Goal: Information Seeking & Learning: Learn about a topic

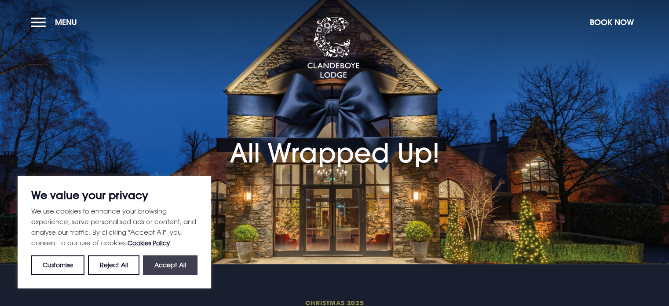
click at [161, 262] on button "Accept All" at bounding box center [170, 264] width 55 height 19
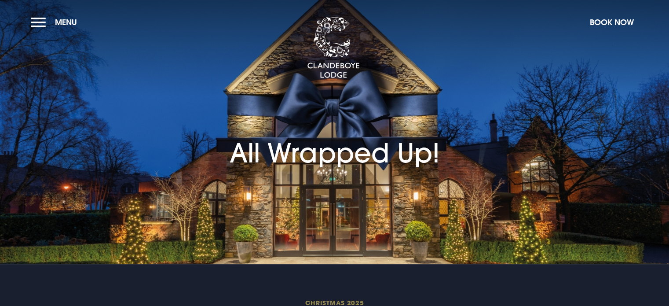
checkbox input "true"
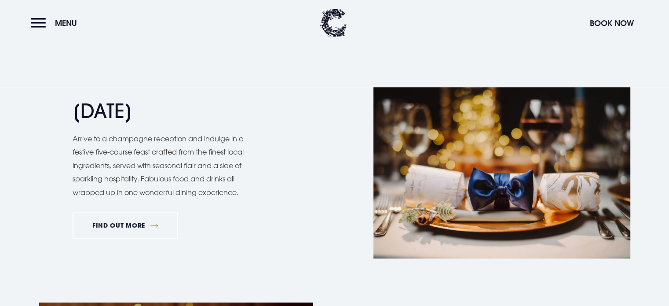
scroll to position [924, 0]
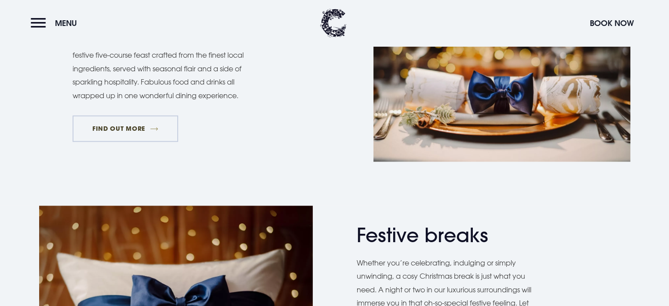
click at [120, 125] on link "FIND OUT MORE" at bounding box center [126, 128] width 106 height 26
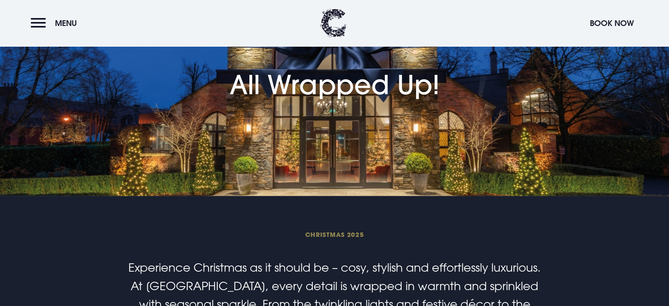
scroll to position [0, 0]
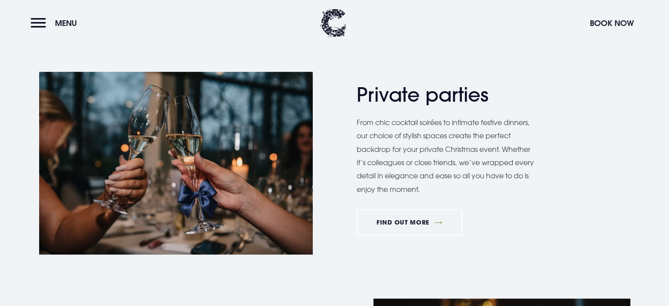
scroll to position [352, 0]
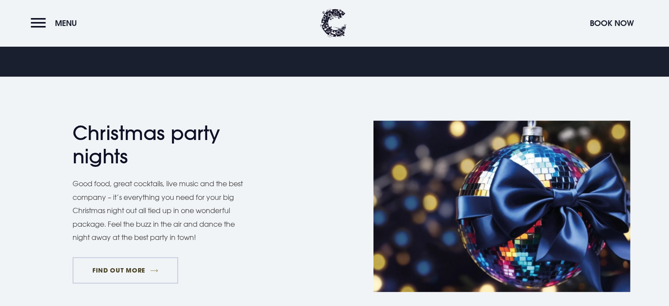
click at [135, 267] on link "FIND OUT MORE" at bounding box center [126, 270] width 106 height 26
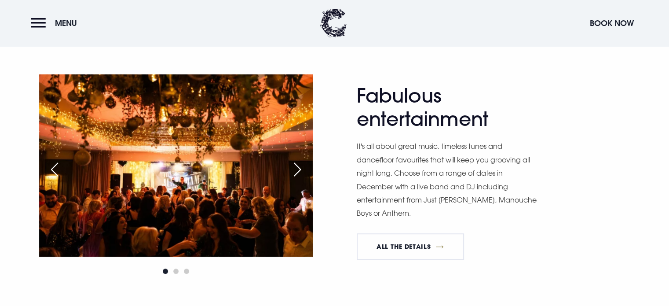
scroll to position [660, 0]
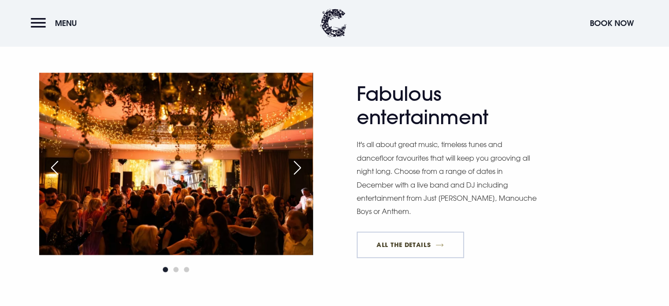
click at [417, 246] on link "All The Details" at bounding box center [410, 244] width 107 height 26
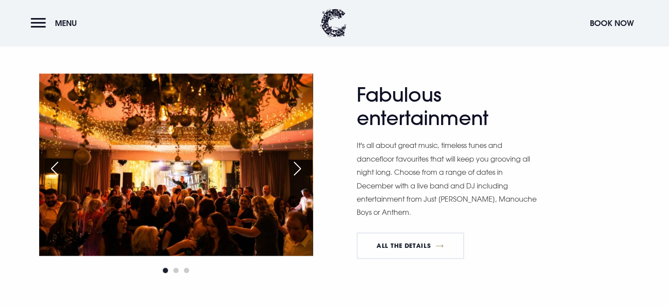
scroll to position [660, 0]
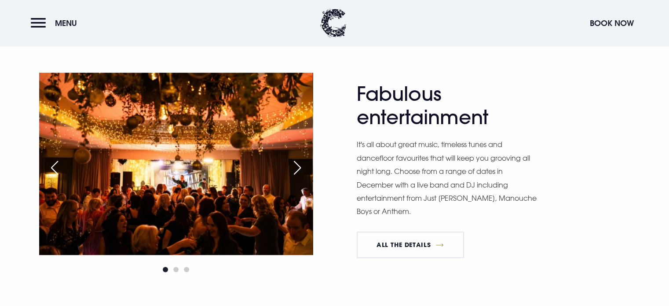
click at [299, 166] on div "Next slide" at bounding box center [297, 167] width 22 height 19
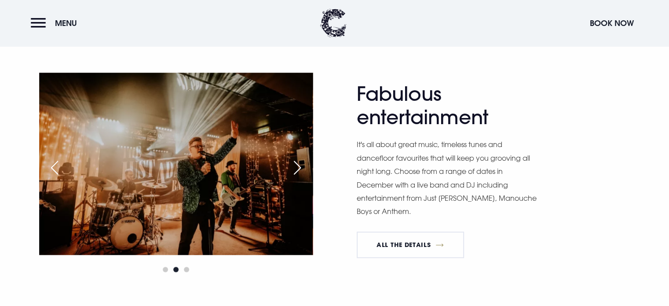
click at [299, 166] on div "Next slide" at bounding box center [297, 167] width 22 height 19
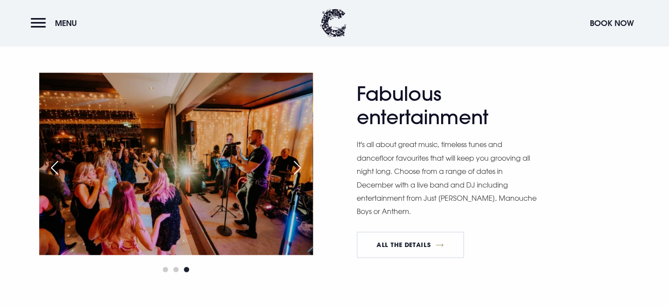
click at [299, 166] on div "Next slide" at bounding box center [297, 167] width 22 height 19
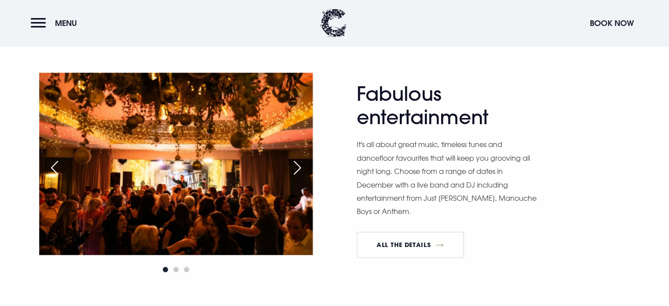
click at [299, 166] on div "Next slide" at bounding box center [297, 167] width 22 height 19
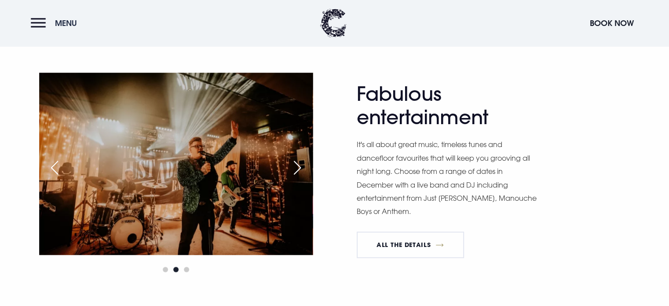
click at [37, 28] on button "Menu" at bounding box center [56, 23] width 51 height 19
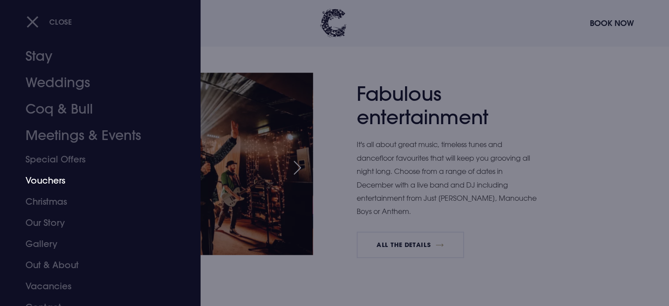
scroll to position [25, 0]
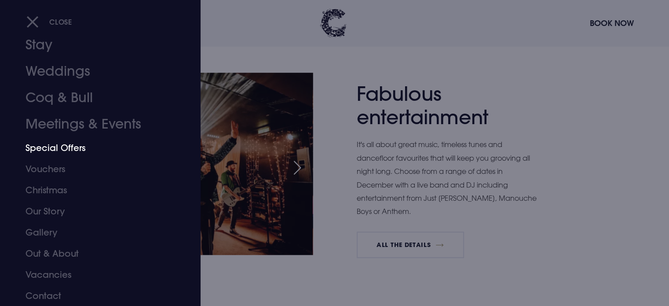
click at [47, 145] on link "Special Offers" at bounding box center [95, 147] width 139 height 21
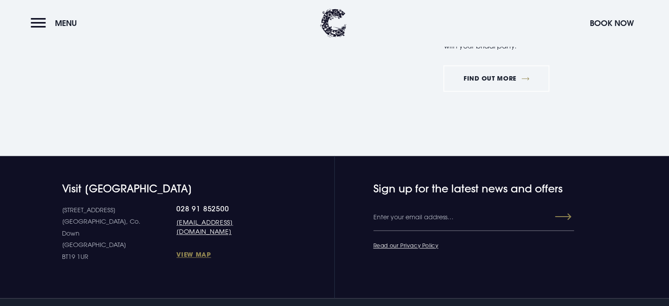
scroll to position [924, 0]
